Goal: Information Seeking & Learning: Compare options

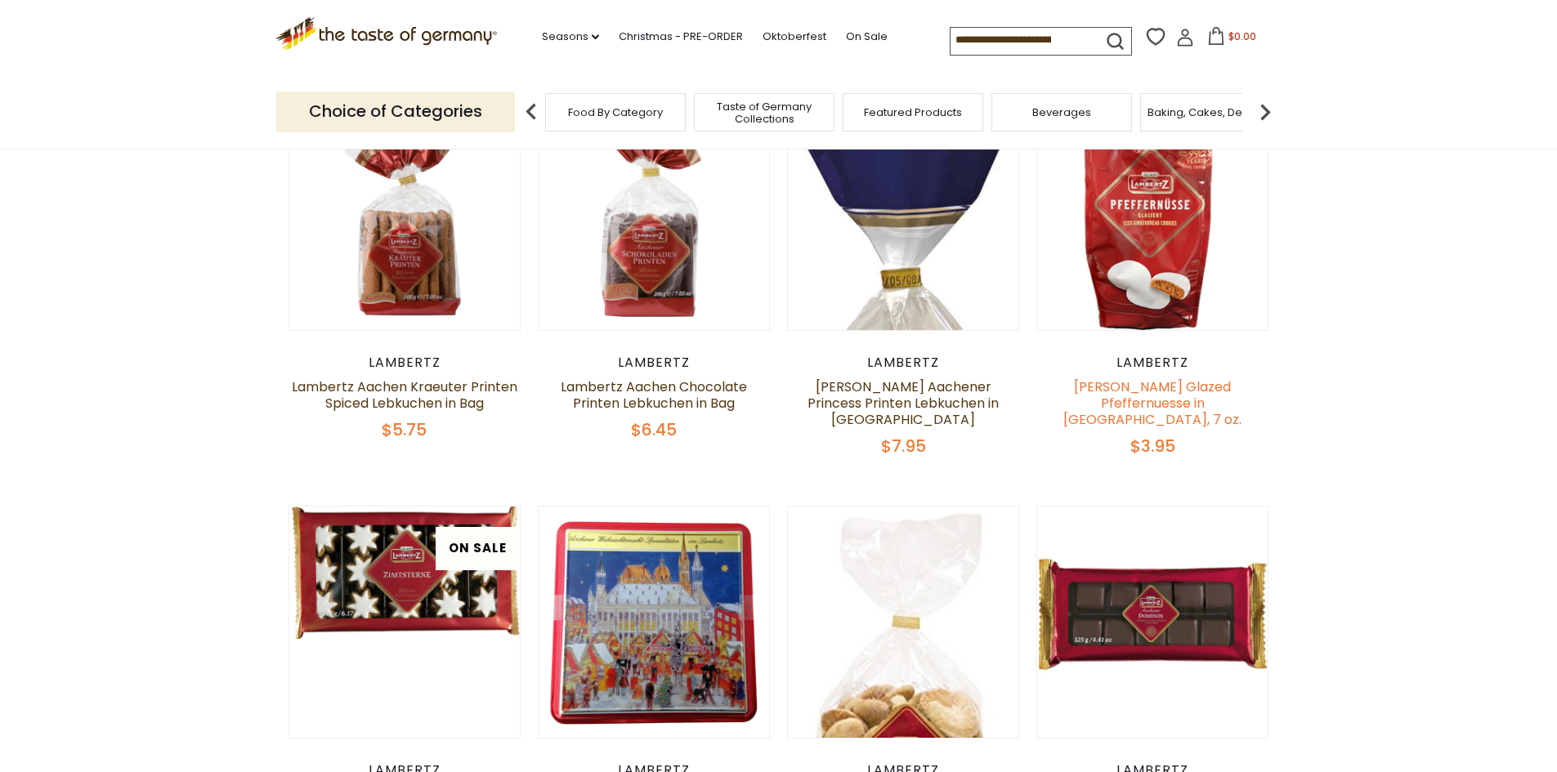
scroll to position [163, 0]
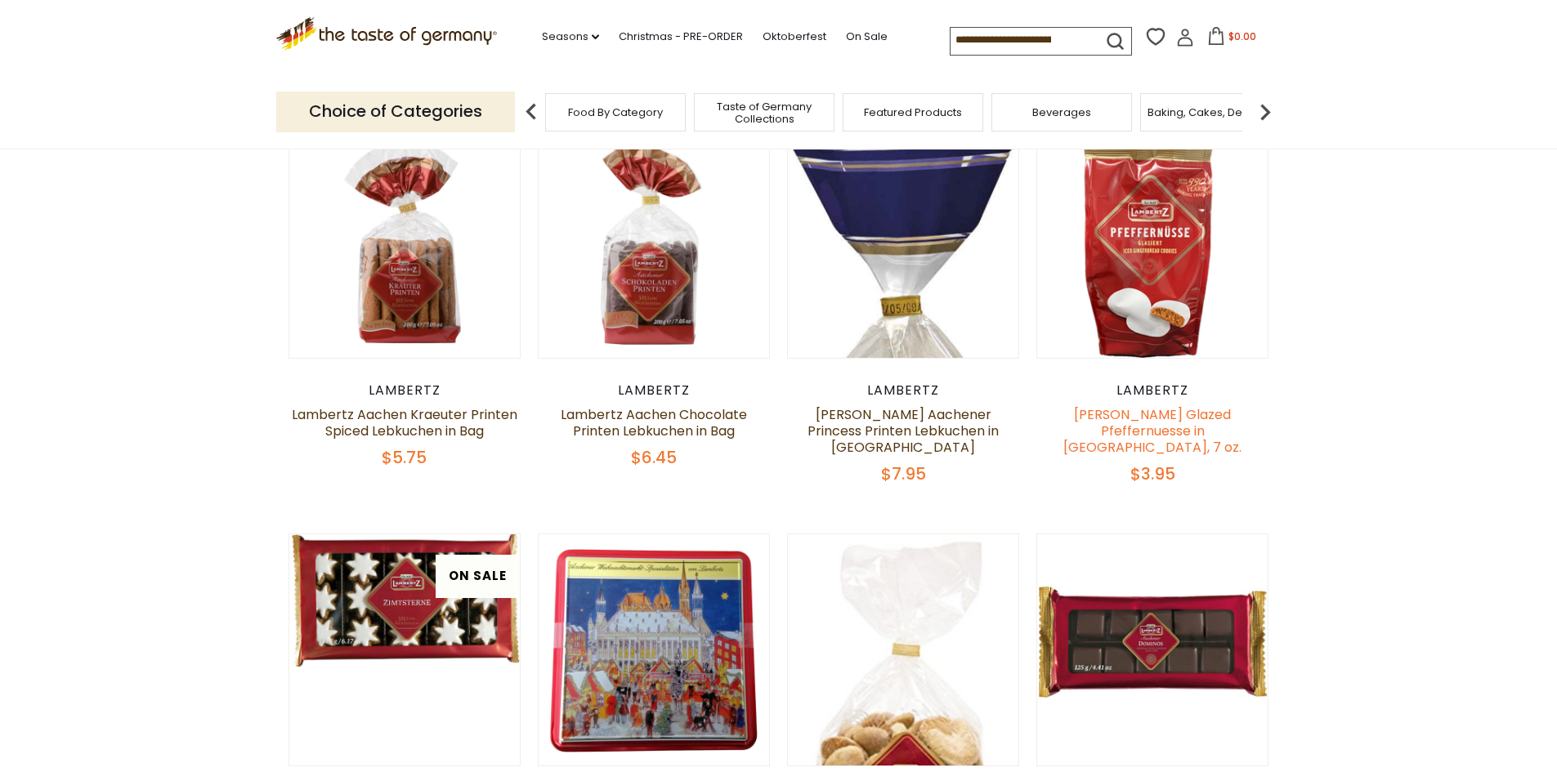
click at [1151, 432] on link "[PERSON_NAME] Glazed Pfeffernuesse in [GEOGRAPHIC_DATA], 7 oz." at bounding box center [1152, 430] width 178 height 51
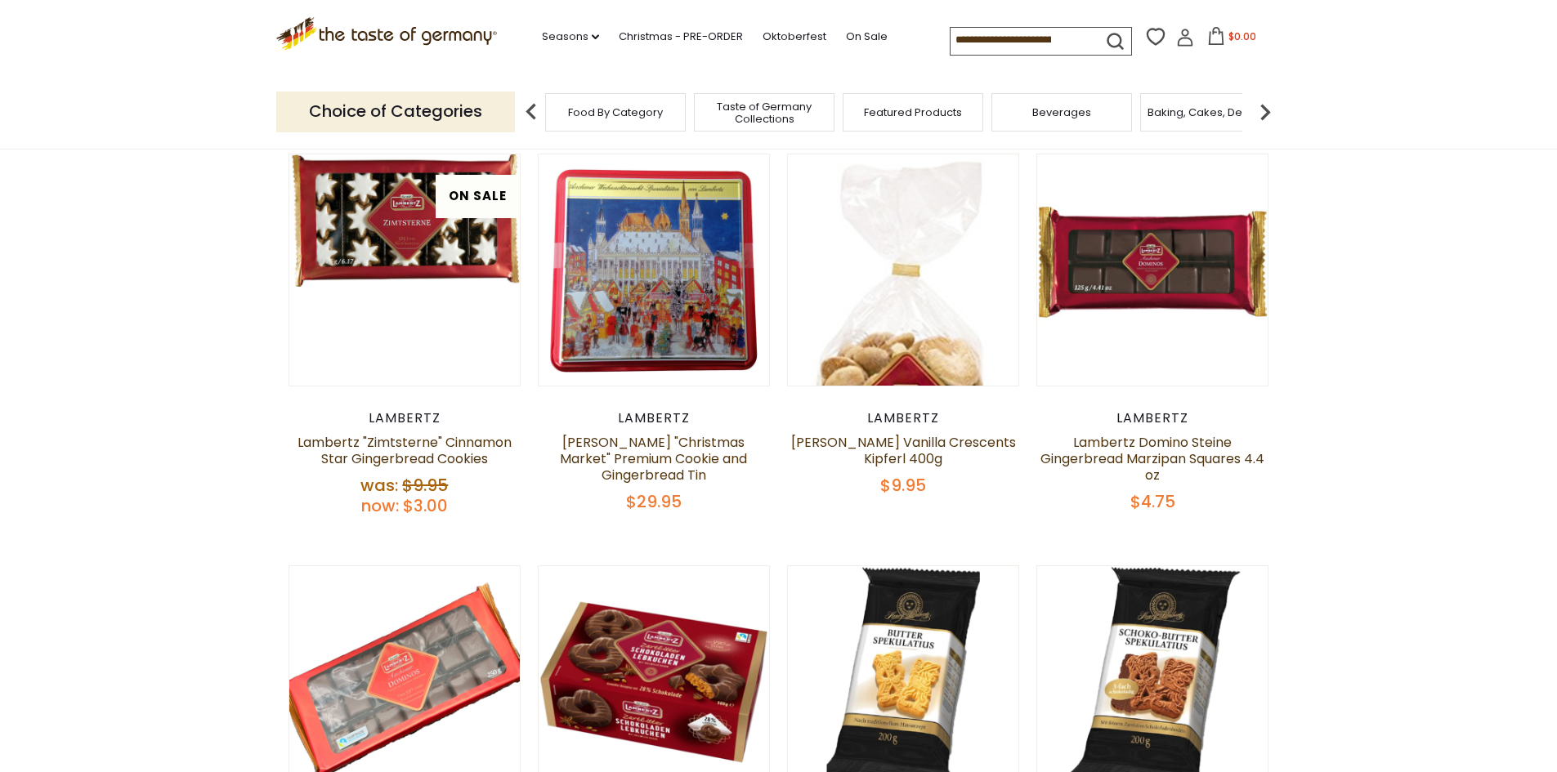
scroll to position [572, 0]
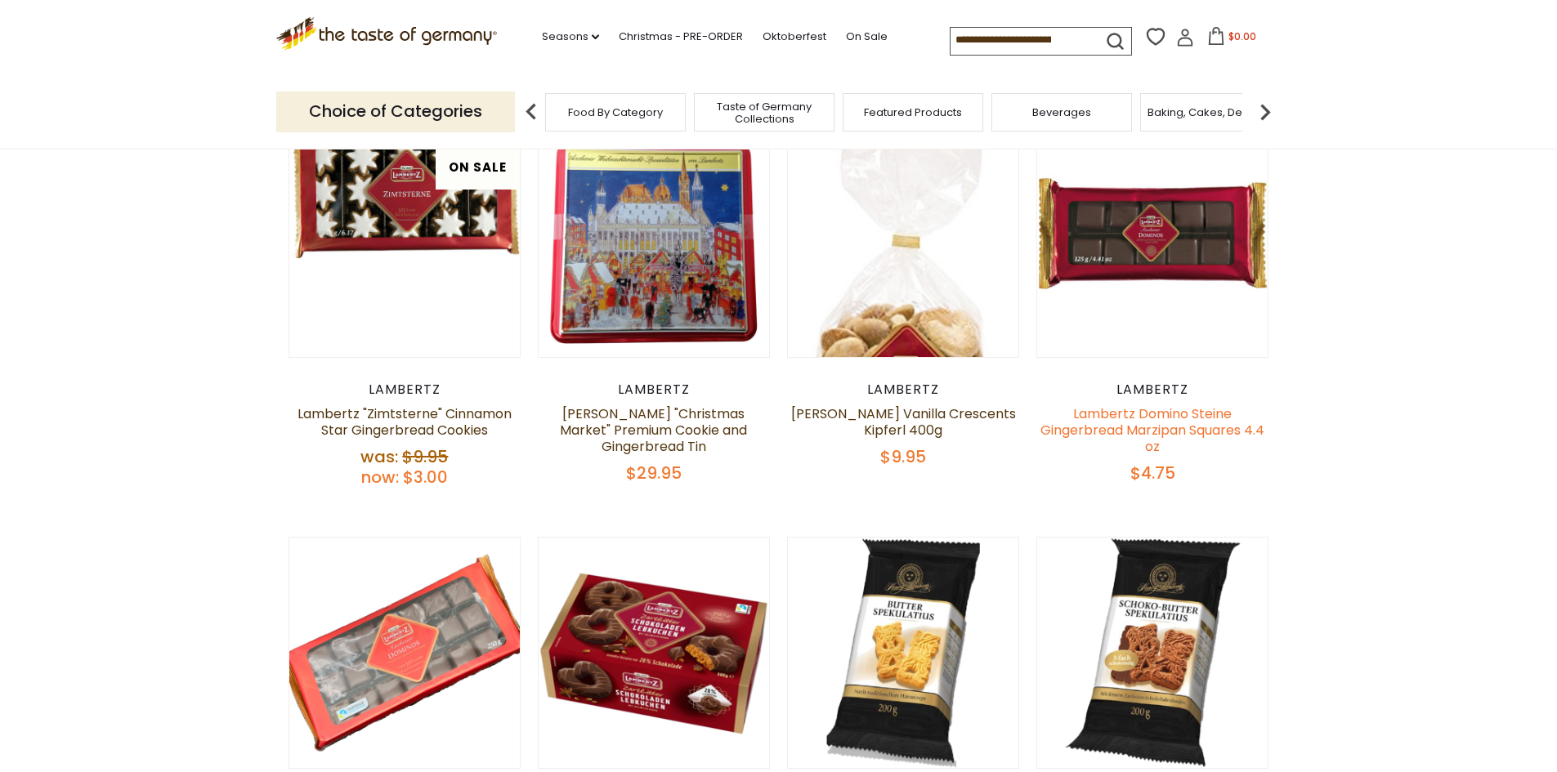
click at [1150, 406] on link "Lambertz Domino Steine Gingerbread Marzipan Squares 4.4 oz" at bounding box center [1152, 430] width 224 height 51
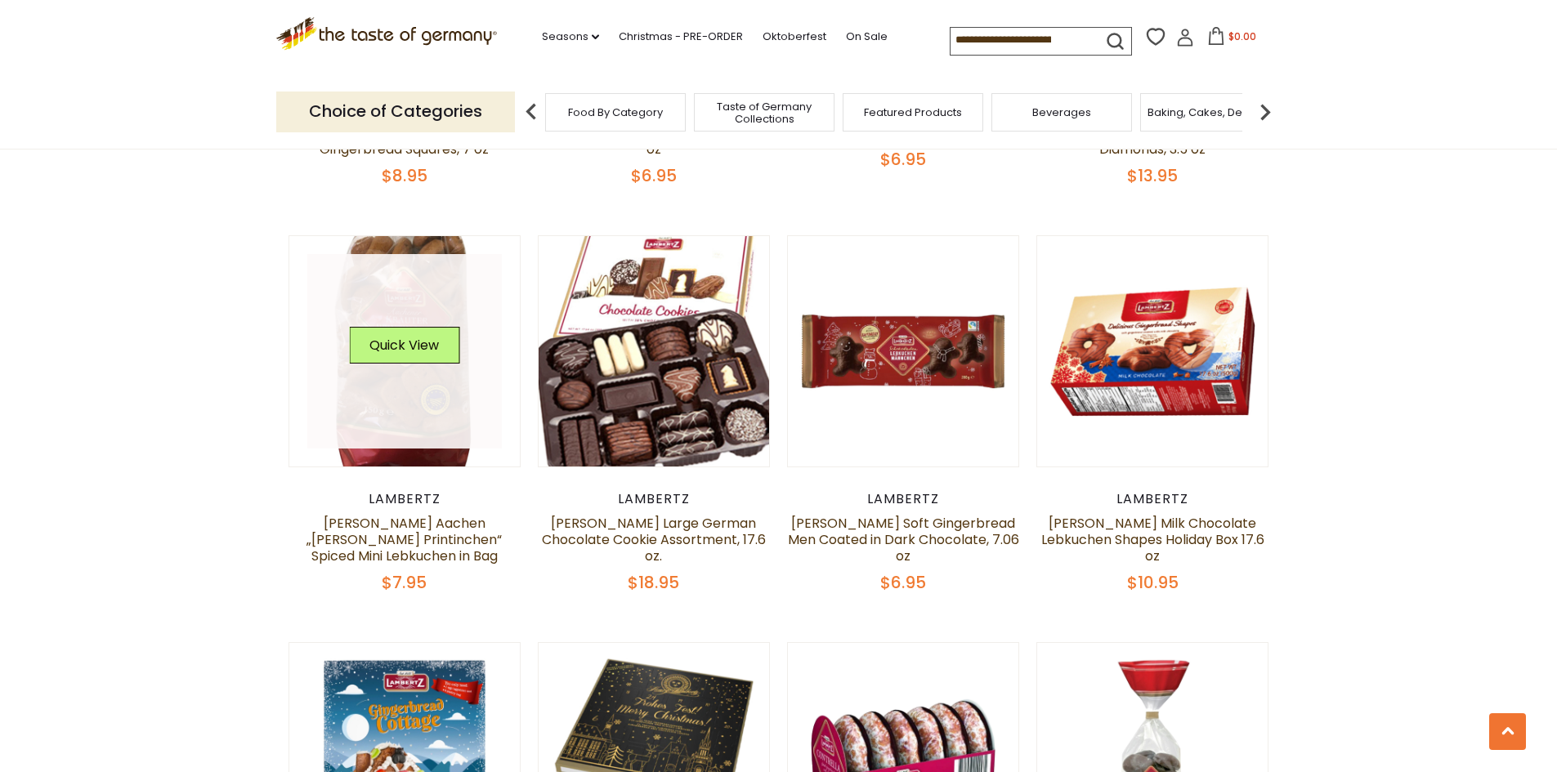
scroll to position [2534, 0]
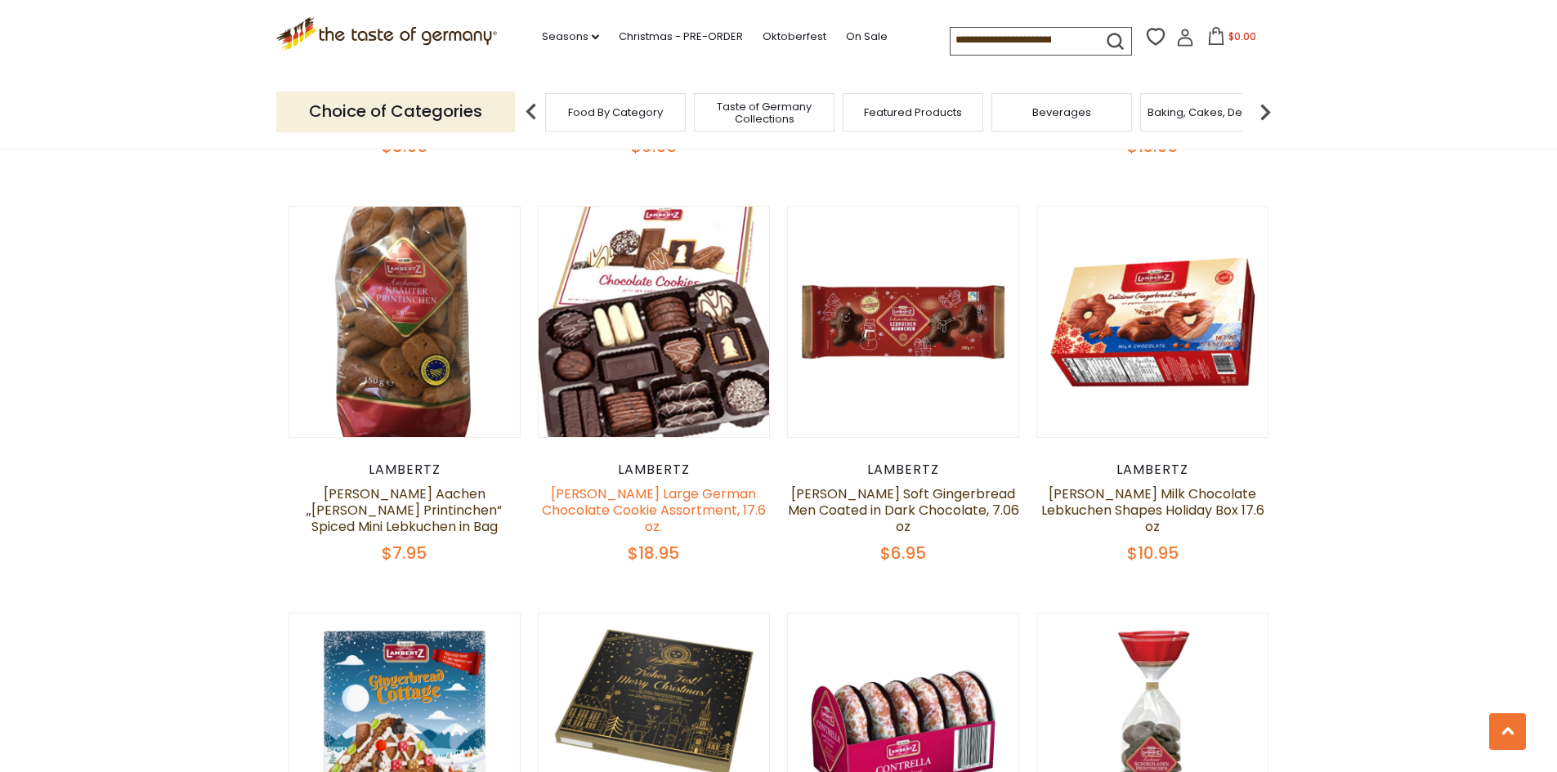
click at [700, 485] on link "[PERSON_NAME] Large German Chocolate Cookie Assortment, 17.6 oz." at bounding box center [654, 510] width 224 height 51
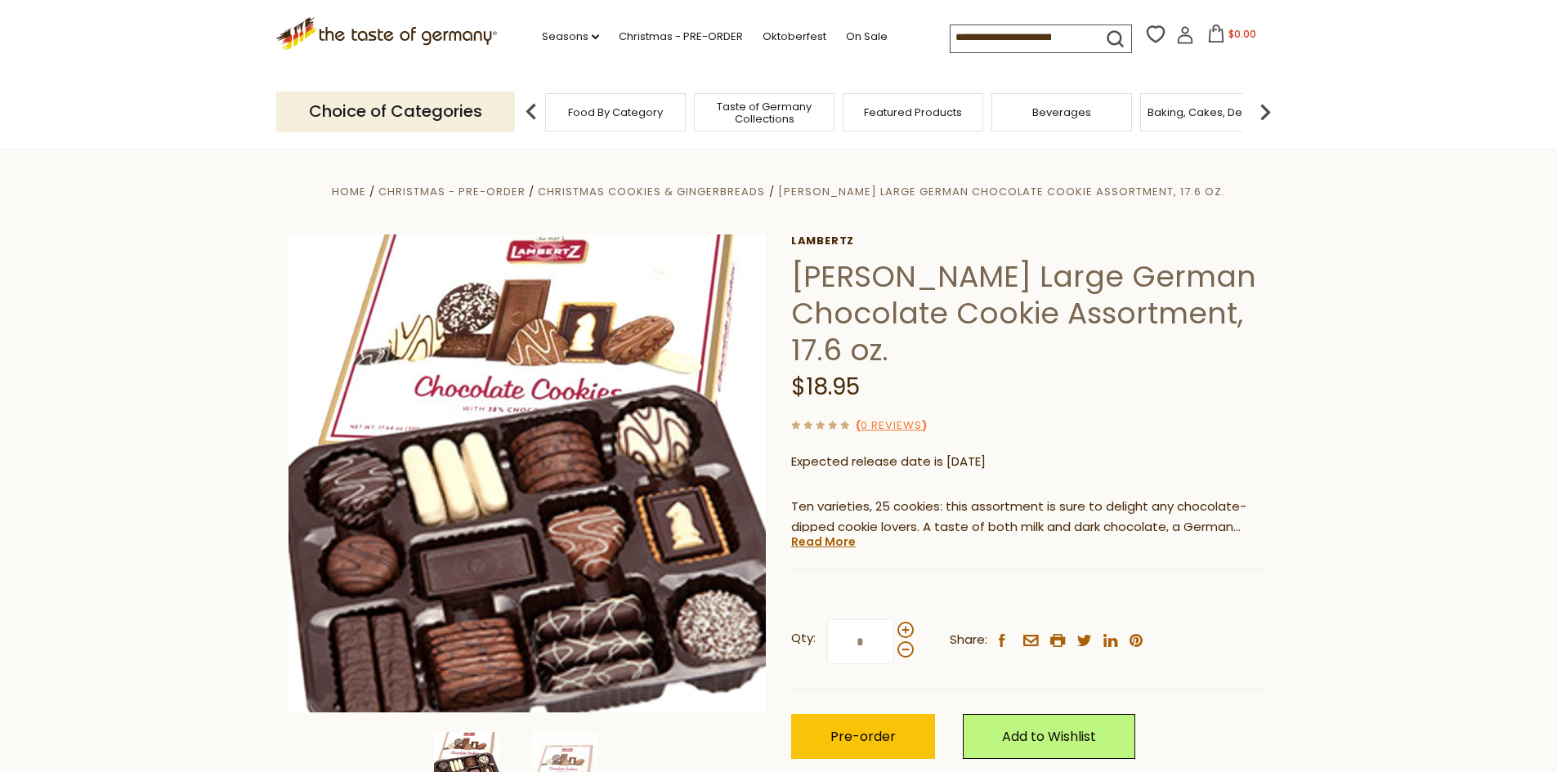
click at [623, 103] on div "Food By Category" at bounding box center [615, 112] width 141 height 38
click at [606, 110] on span "Food By Category" at bounding box center [615, 112] width 95 height 12
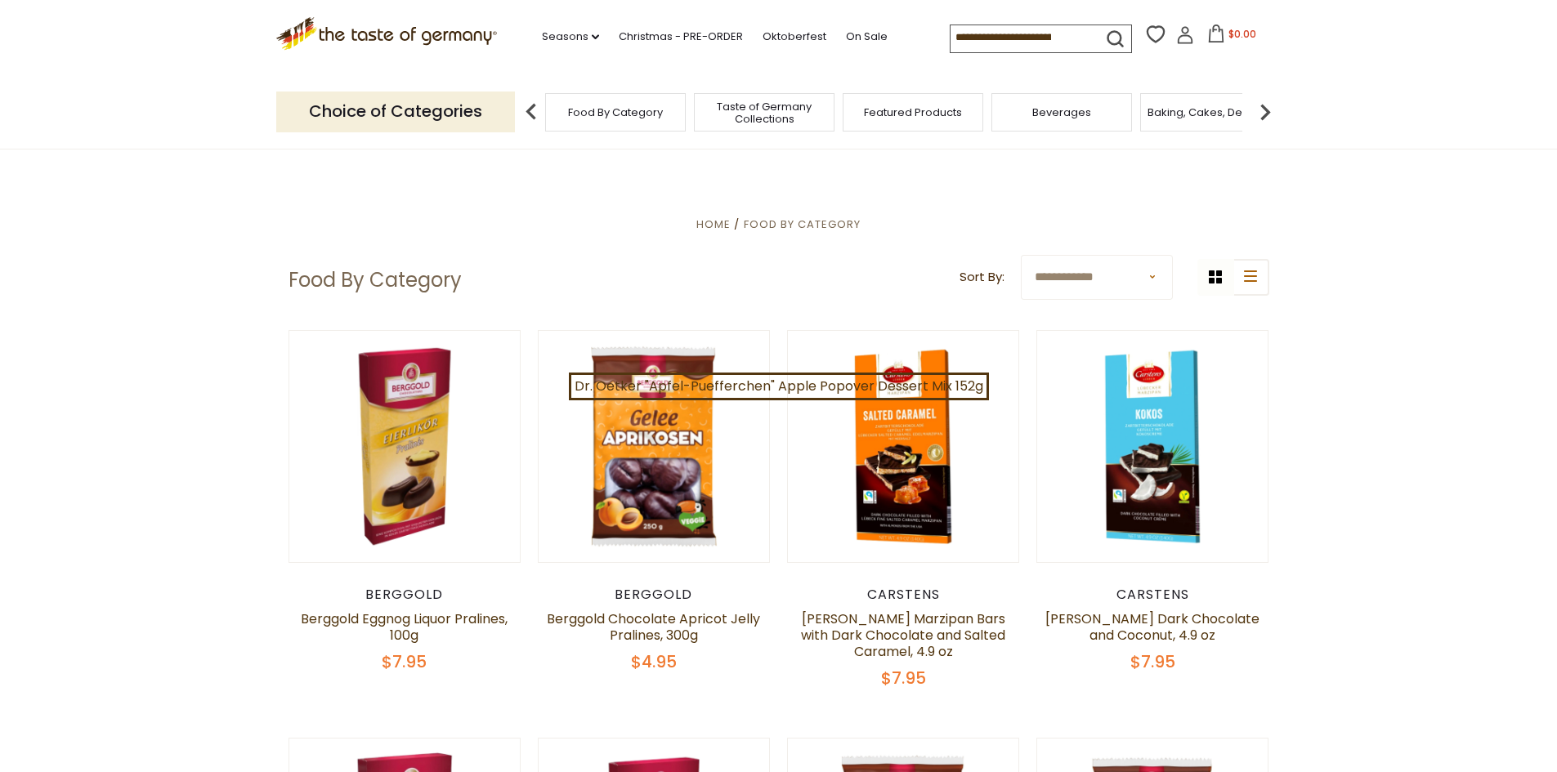
click at [967, 35] on input at bounding box center [1020, 36] width 138 height 23
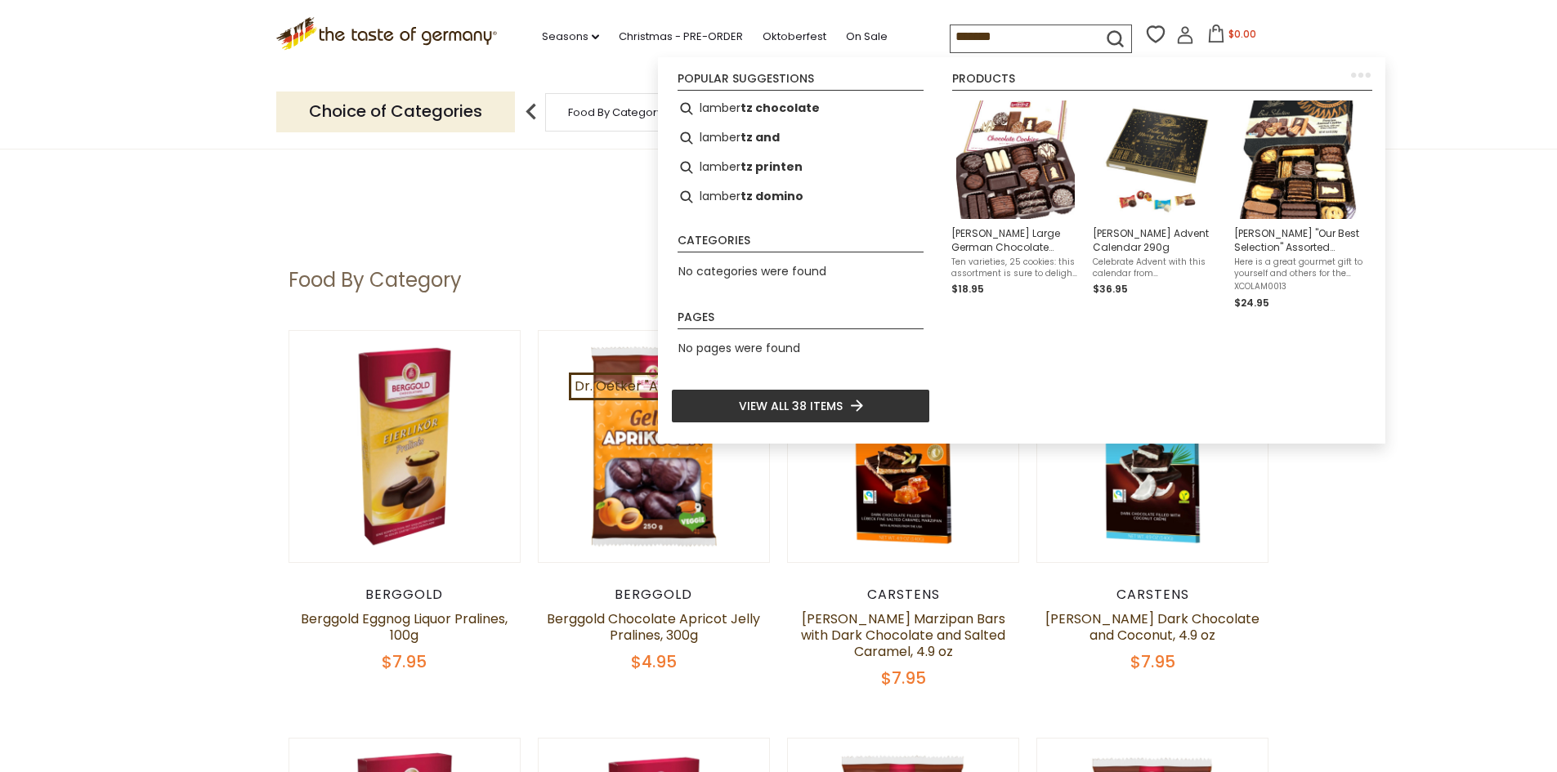
type input "********"
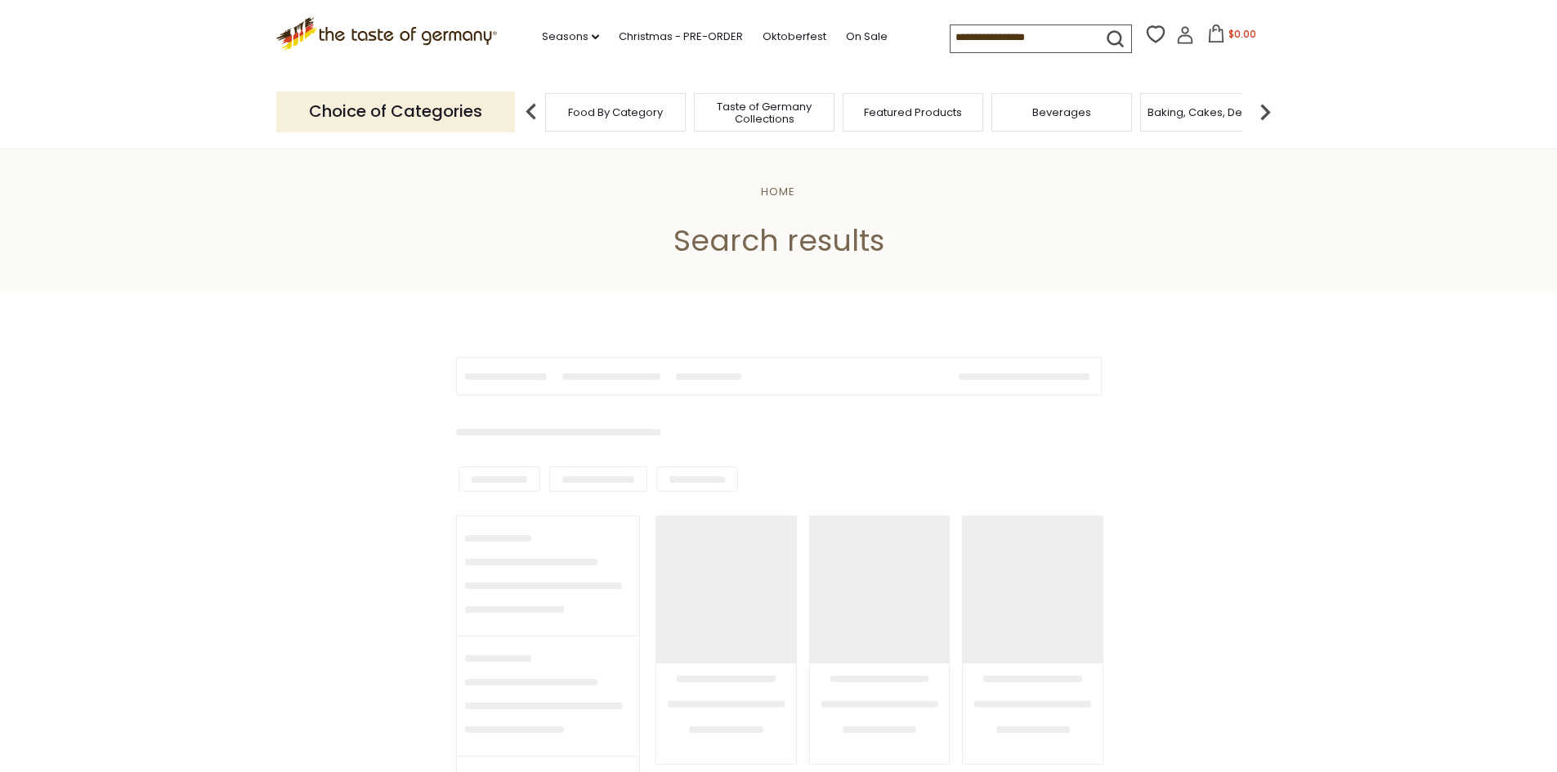
type input "********"
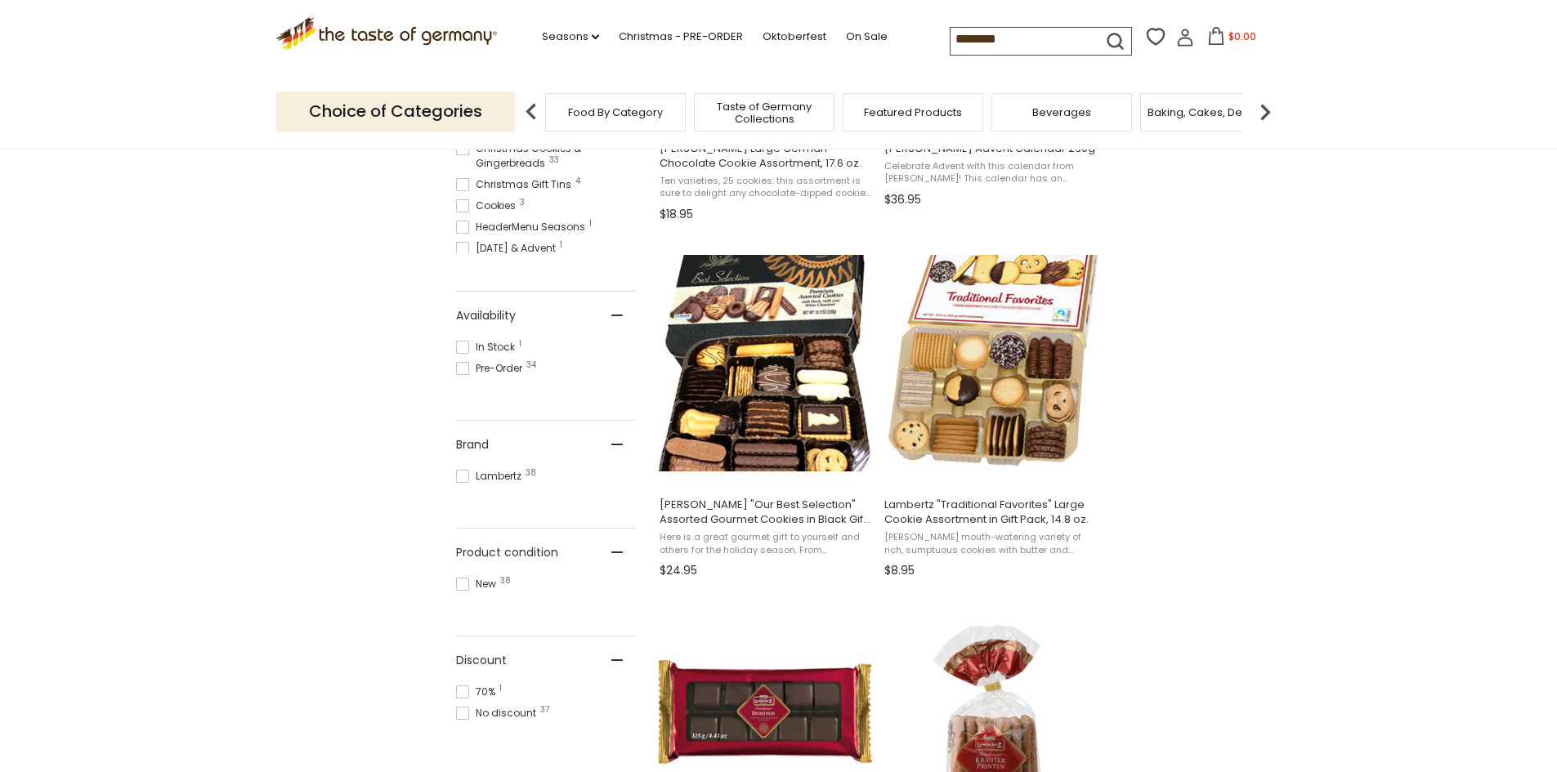
scroll to position [654, 0]
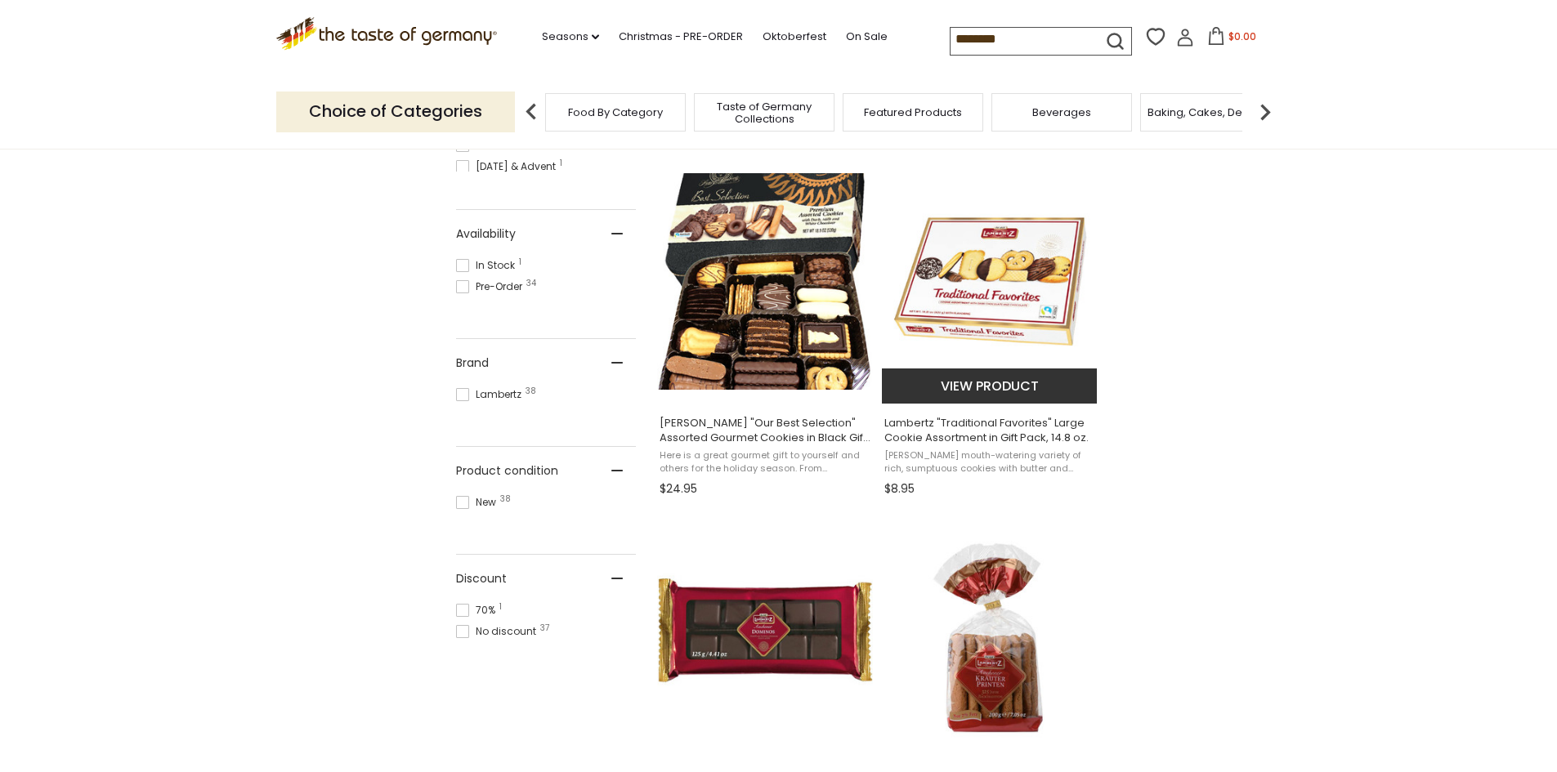
click at [978, 387] on button "View product" at bounding box center [989, 386] width 215 height 35
